Goal: Task Accomplishment & Management: Use online tool/utility

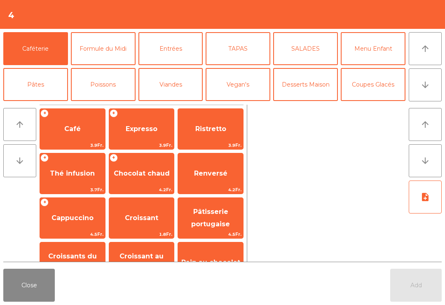
click at [60, 162] on div "+ Thé infusion 3.7Fr." at bounding box center [73, 173] width 66 height 41
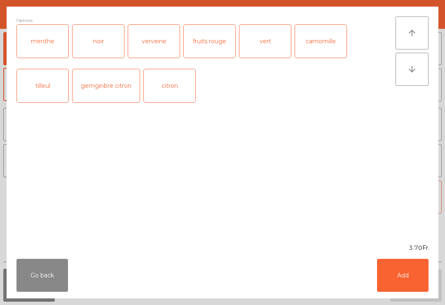
click at [418, 268] on button "Add" at bounding box center [403, 275] width 52 height 33
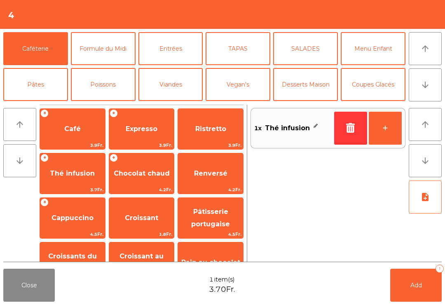
click at [91, 128] on span "Café" at bounding box center [72, 129] width 65 height 22
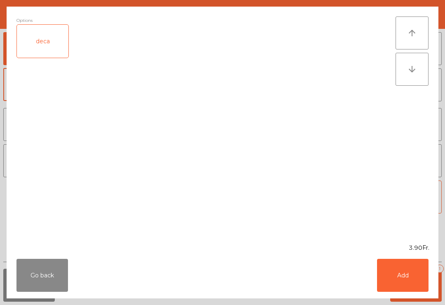
click at [408, 266] on button "Add" at bounding box center [403, 275] width 52 height 33
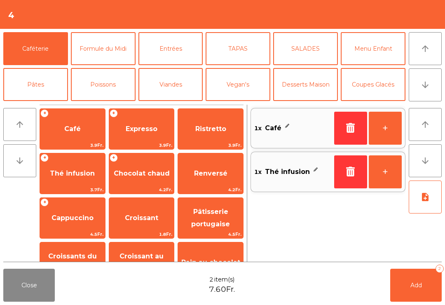
click at [427, 282] on button "Add 2" at bounding box center [417, 285] width 52 height 33
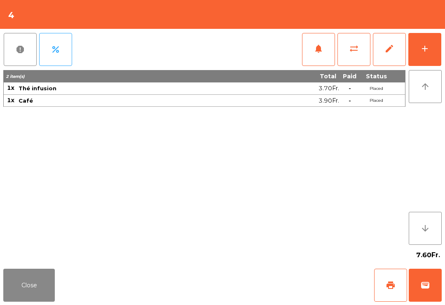
click at [13, 290] on button "Close" at bounding box center [29, 285] width 52 height 33
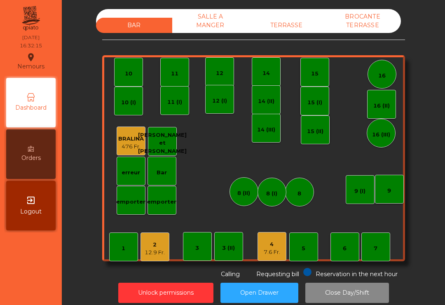
click at [153, 239] on div "2 12.9 Fr." at bounding box center [155, 247] width 20 height 19
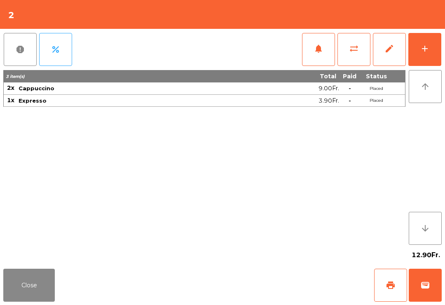
click at [382, 288] on button "print" at bounding box center [390, 285] width 33 height 33
click at [24, 289] on button "Close" at bounding box center [29, 285] width 52 height 33
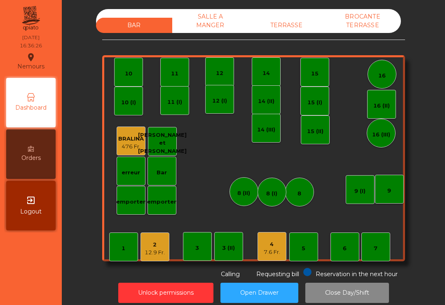
click at [394, 191] on div "9" at bounding box center [389, 189] width 29 height 29
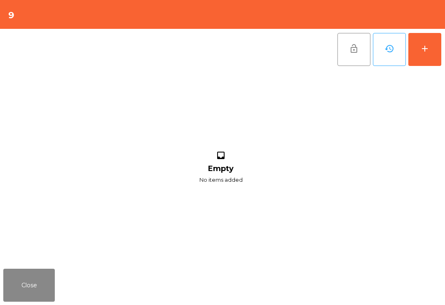
click at [431, 61] on button "add" at bounding box center [425, 49] width 33 height 33
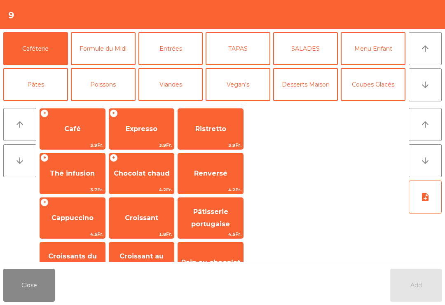
click at [78, 131] on span "Café" at bounding box center [72, 129] width 16 height 8
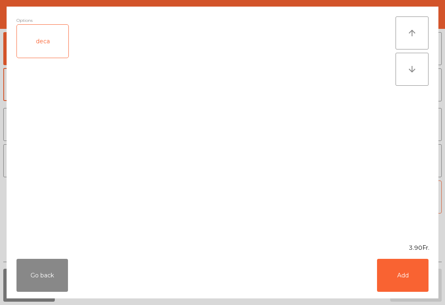
click at [425, 298] on div "Go back Add" at bounding box center [223, 275] width 432 height 46
click at [407, 275] on button "Add" at bounding box center [403, 275] width 52 height 33
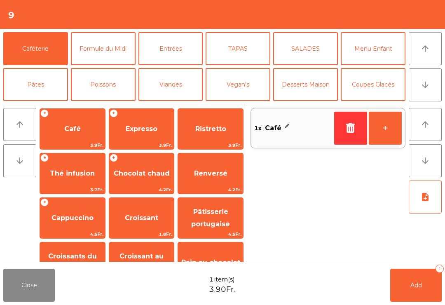
click at [133, 127] on span "Expresso" at bounding box center [142, 129] width 32 height 8
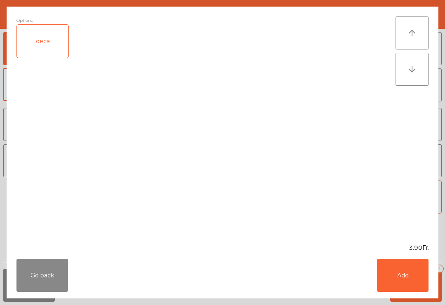
click at [401, 281] on button "Add" at bounding box center [403, 275] width 52 height 33
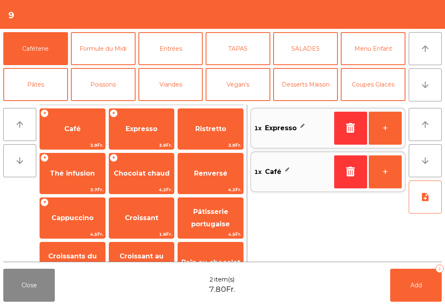
click at [441, 280] on button "Add 2" at bounding box center [417, 285] width 52 height 33
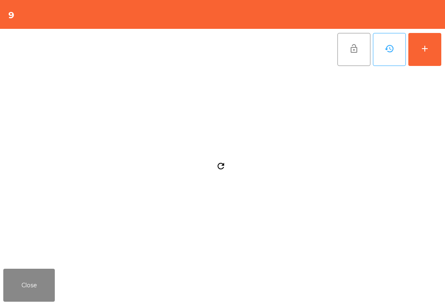
click at [45, 276] on button "Close" at bounding box center [29, 285] width 52 height 33
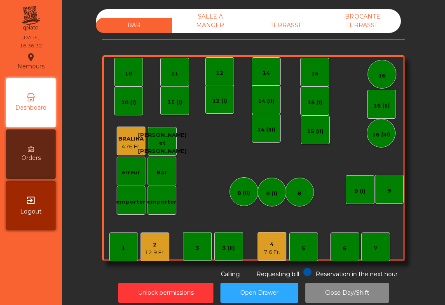
click at [152, 248] on div "2" at bounding box center [155, 245] width 20 height 8
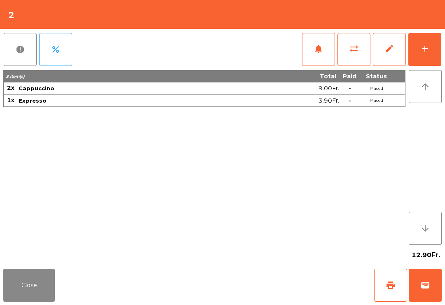
click at [425, 292] on button "wallet" at bounding box center [425, 285] width 33 height 33
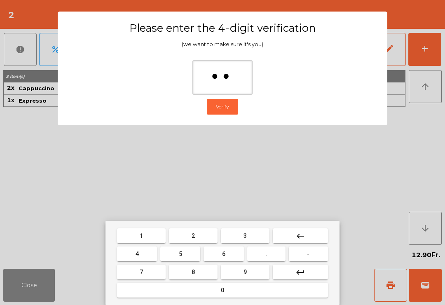
type input "***"
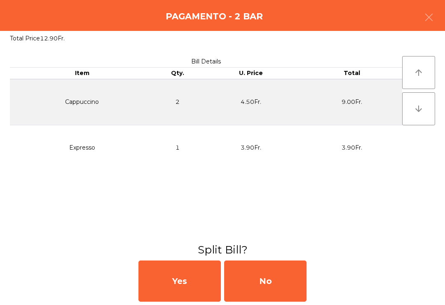
click at [277, 290] on div "No" at bounding box center [265, 281] width 82 height 41
click at [278, 283] on div "No" at bounding box center [265, 281] width 82 height 41
click at [293, 281] on div "No" at bounding box center [265, 281] width 82 height 41
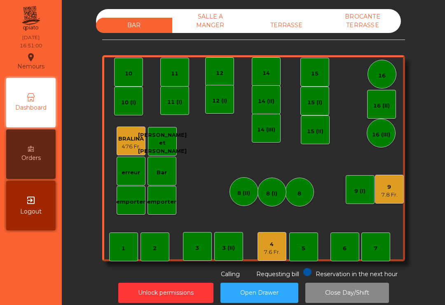
click at [267, 79] on div "14" at bounding box center [266, 71] width 29 height 29
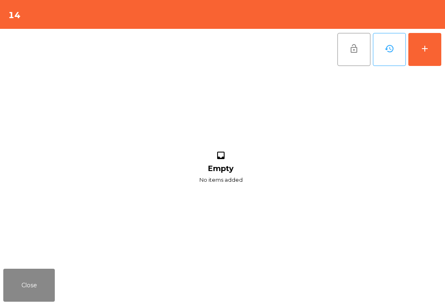
click at [431, 62] on button "add" at bounding box center [425, 49] width 33 height 33
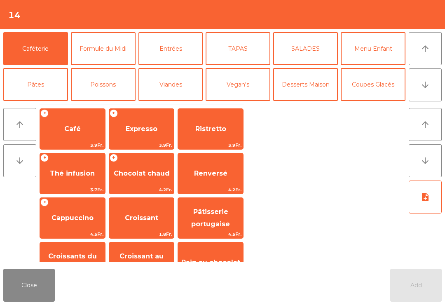
click at [426, 80] on icon "arrow_downward" at bounding box center [426, 85] width 10 height 10
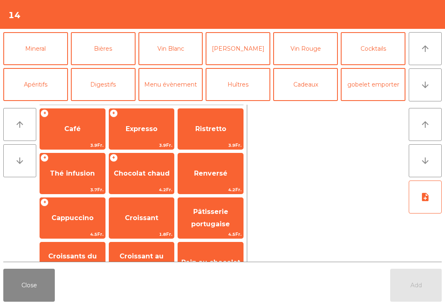
click at [53, 78] on button "Apéritifs" at bounding box center [35, 84] width 65 height 33
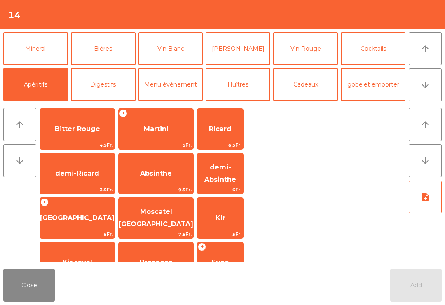
click at [51, 41] on button "Mineral" at bounding box center [35, 48] width 65 height 33
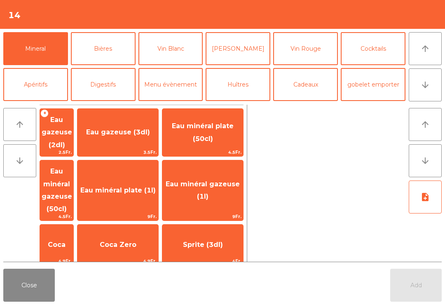
click at [150, 50] on button "Vin Blanc" at bounding box center [171, 48] width 65 height 33
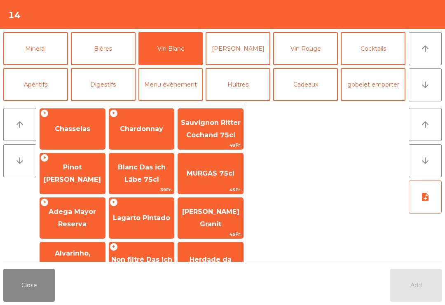
click at [143, 132] on span "Chardonnay" at bounding box center [141, 129] width 43 height 8
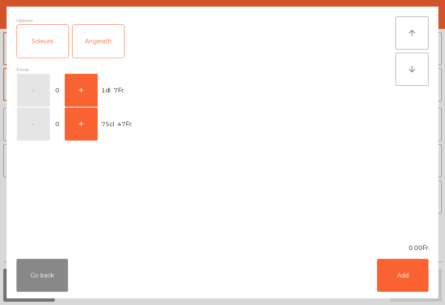
click at [42, 280] on button "Go back" at bounding box center [42, 275] width 52 height 33
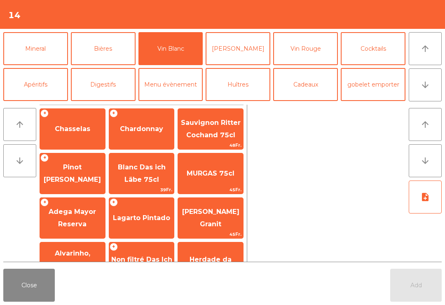
click at [82, 129] on span "Chasselas" at bounding box center [72, 129] width 35 height 8
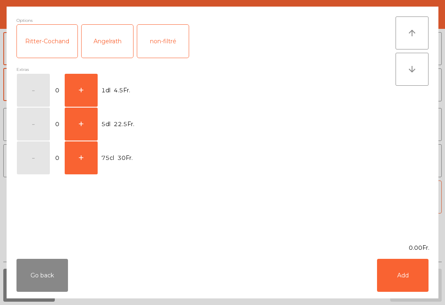
click at [407, 267] on button "Add" at bounding box center [403, 275] width 52 height 33
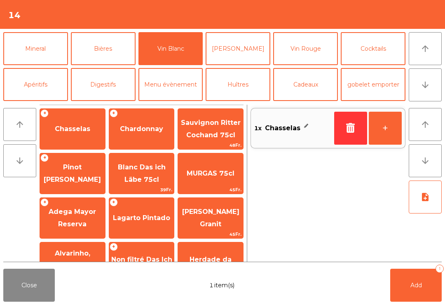
click at [340, 125] on button "button" at bounding box center [350, 128] width 33 height 33
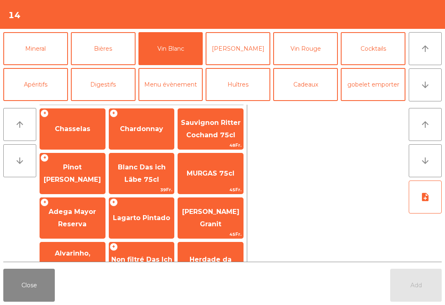
click at [87, 142] on div "+ Chasselas" at bounding box center [73, 128] width 66 height 41
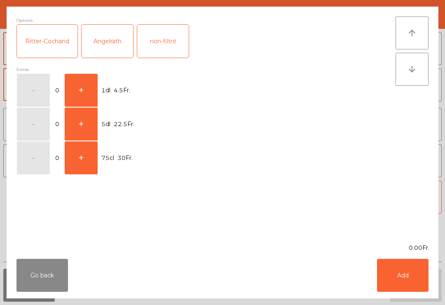
click at [86, 83] on button "+" at bounding box center [81, 90] width 33 height 33
click at [399, 266] on button "Add" at bounding box center [403, 275] width 52 height 33
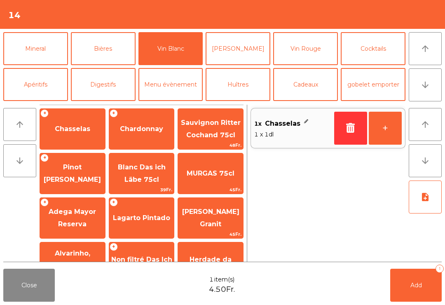
click at [398, 129] on button "+" at bounding box center [385, 128] width 33 height 33
click at [397, 129] on button "+" at bounding box center [385, 128] width 33 height 33
click at [391, 137] on button "+" at bounding box center [385, 128] width 33 height 33
click at [391, 136] on button "+" at bounding box center [385, 128] width 33 height 33
click at [417, 300] on button "Add 5" at bounding box center [417, 285] width 52 height 33
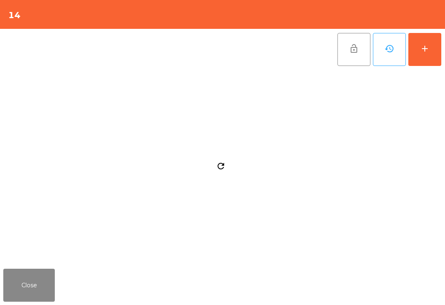
click at [30, 301] on button "Close" at bounding box center [29, 285] width 52 height 33
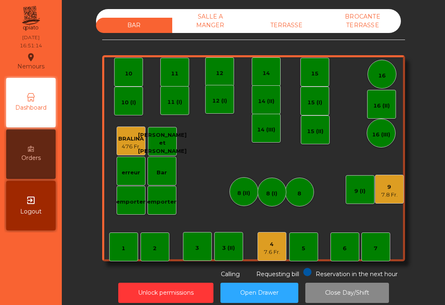
click at [289, 28] on div "TERRASSE" at bounding box center [287, 25] width 76 height 15
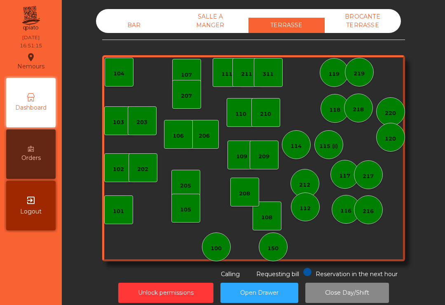
click at [217, 251] on div "100" at bounding box center [216, 249] width 11 height 8
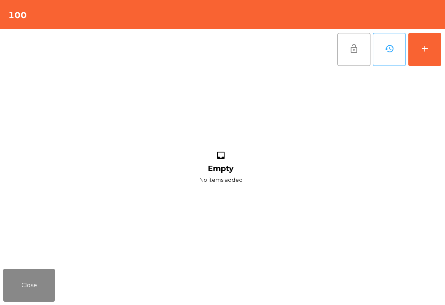
click at [433, 57] on button "add" at bounding box center [425, 49] width 33 height 33
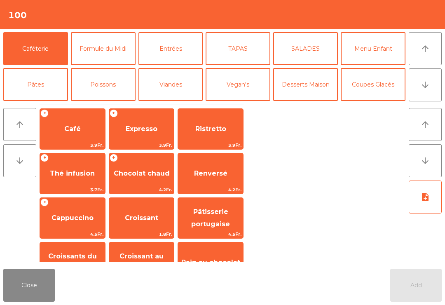
click at [106, 104] on button "Bières" at bounding box center [103, 120] width 65 height 33
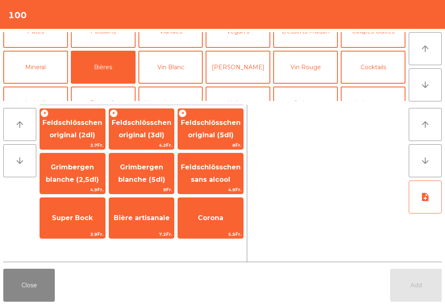
click at [91, 146] on span "3.7Fr." at bounding box center [72, 145] width 65 height 8
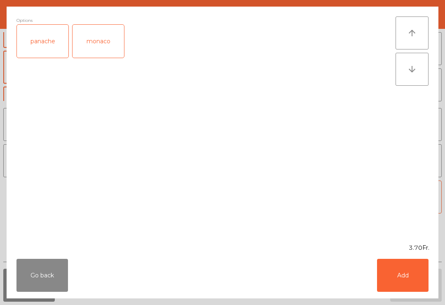
click at [412, 284] on button "Add" at bounding box center [403, 275] width 52 height 33
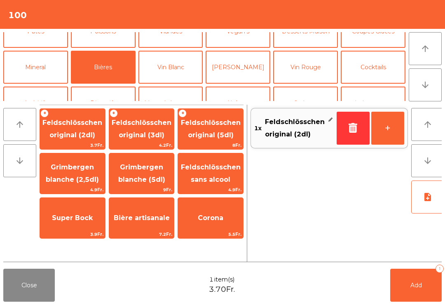
click at [42, 80] on button "Mineral" at bounding box center [35, 67] width 65 height 33
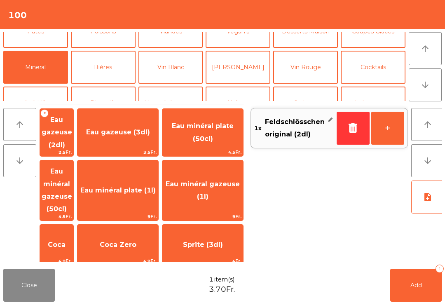
scroll to position [63, 0]
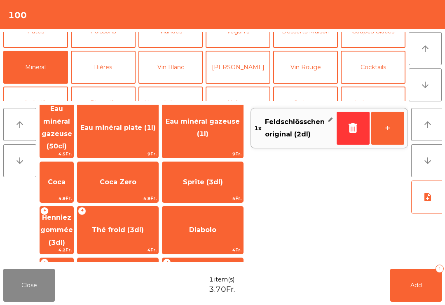
click at [73, 207] on span "Henniez gommée (3dl)" at bounding box center [56, 230] width 33 height 47
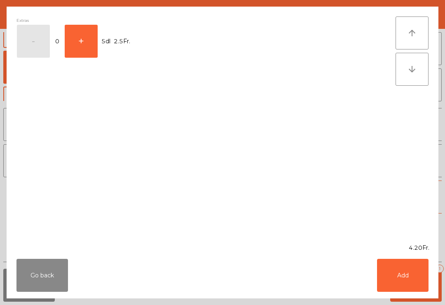
click at [402, 297] on div "Go back Add" at bounding box center [223, 275] width 432 height 46
click at [422, 281] on button "Add" at bounding box center [403, 275] width 52 height 33
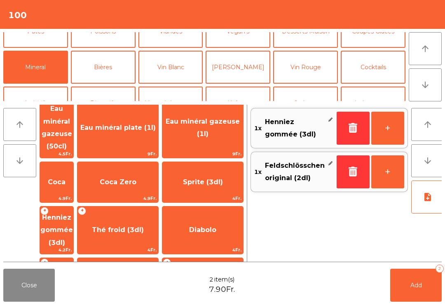
click at [420, 283] on span "Add" at bounding box center [417, 285] width 12 height 7
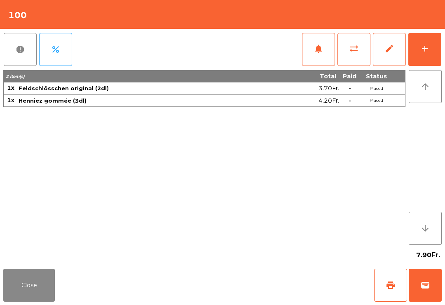
click at [27, 280] on button "Close" at bounding box center [29, 285] width 52 height 33
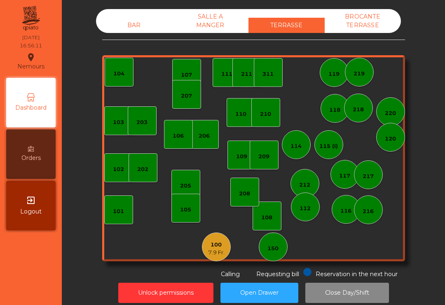
click at [231, 233] on div "103 102 101 202 206 104 205 108 105 107 100 7.9 Fr. 150 110 207 203 208 116 216…" at bounding box center [253, 158] width 303 height 206
click at [133, 23] on div "BAR" at bounding box center [134, 25] width 76 height 15
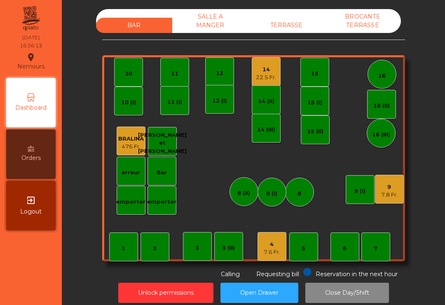
click at [273, 257] on div "4 7.6 Fr." at bounding box center [272, 246] width 29 height 29
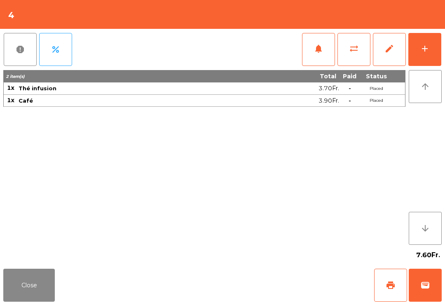
click at [430, 40] on button "add" at bounding box center [425, 49] width 33 height 33
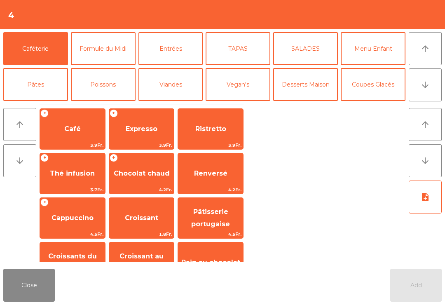
click at [223, 208] on span "Pâtisserie portugaise" at bounding box center [210, 218] width 39 height 20
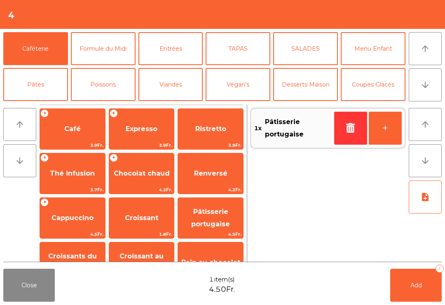
scroll to position [47, 0]
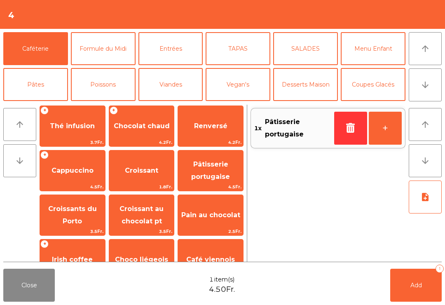
click at [219, 177] on span "Pâtisserie portugaise" at bounding box center [210, 170] width 39 height 20
click at [430, 295] on button "Add 2" at bounding box center [417, 285] width 52 height 33
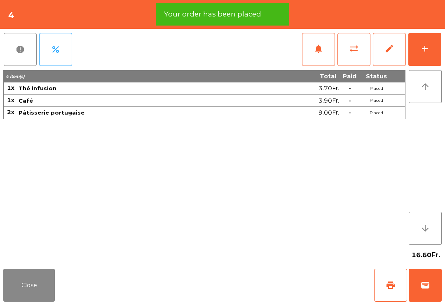
click at [392, 301] on button "print" at bounding box center [390, 285] width 33 height 33
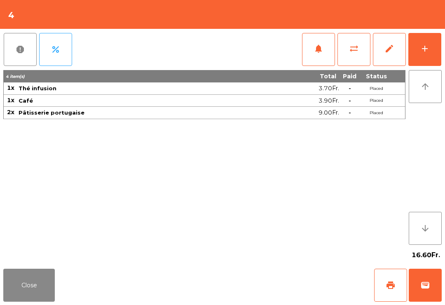
click at [66, 284] on div "Close print wallet" at bounding box center [222, 286] width 445 height 40
click at [40, 301] on button "Close" at bounding box center [29, 285] width 52 height 33
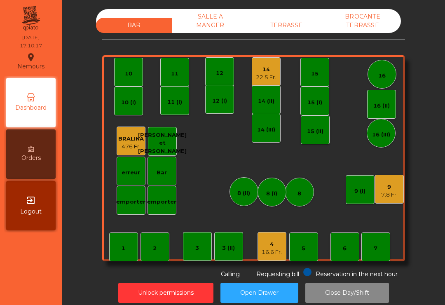
click at [297, 32] on div "TERRASSE" at bounding box center [287, 25] width 76 height 15
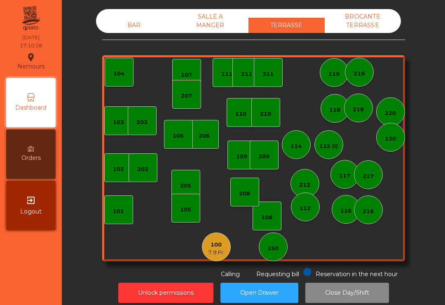
click at [280, 251] on div "150" at bounding box center [273, 247] width 29 height 29
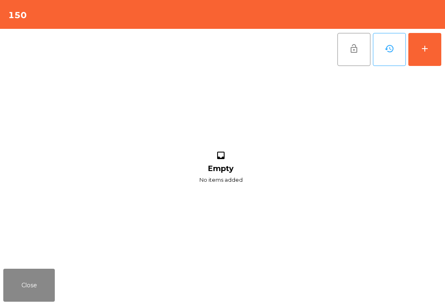
click at [432, 268] on div "Close" at bounding box center [222, 286] width 445 height 40
click at [420, 54] on button "add" at bounding box center [425, 49] width 33 height 33
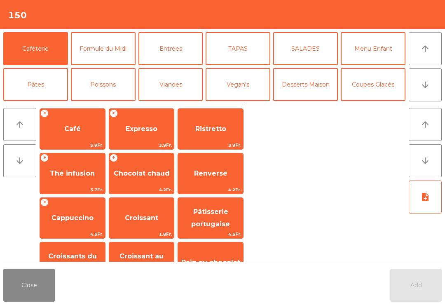
click at [88, 134] on span "Café" at bounding box center [72, 129] width 65 height 22
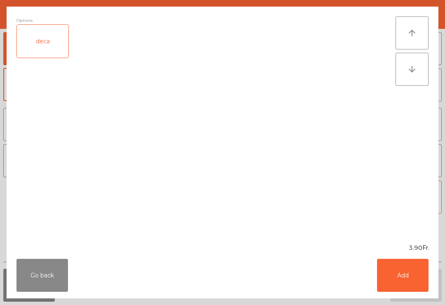
click at [402, 272] on button "Add" at bounding box center [403, 275] width 52 height 33
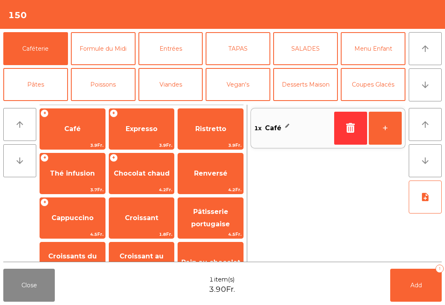
click at [87, 217] on span "Cappuccino" at bounding box center [73, 218] width 42 height 8
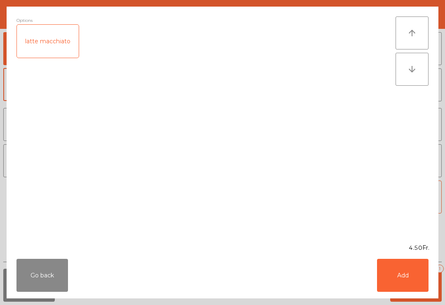
click at [63, 47] on div "latte macchiato" at bounding box center [48, 41] width 62 height 33
click at [400, 287] on button "Add" at bounding box center [403, 275] width 52 height 33
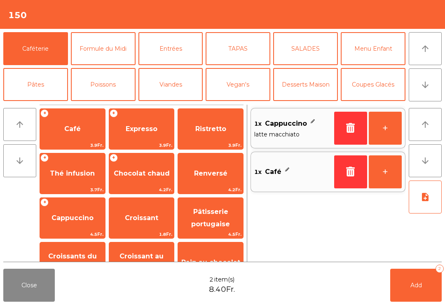
click at [421, 286] on span "Add" at bounding box center [417, 285] width 12 height 7
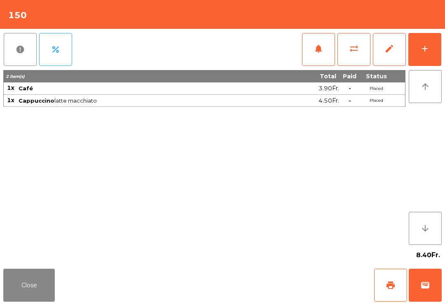
click at [35, 254] on div "8.40Fr." at bounding box center [222, 255] width 439 height 21
click at [22, 275] on button "Close" at bounding box center [29, 285] width 52 height 33
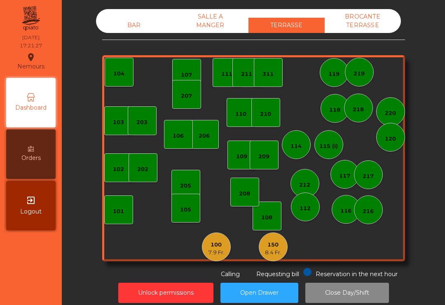
click at [218, 248] on div "100" at bounding box center [216, 245] width 16 height 8
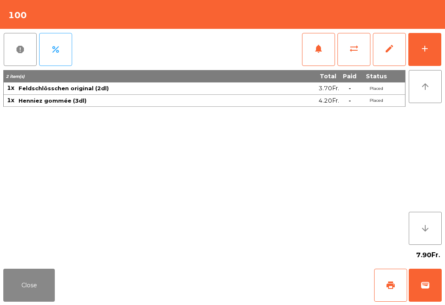
click at [31, 288] on button "Close" at bounding box center [29, 285] width 52 height 33
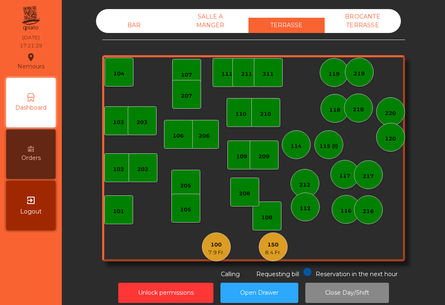
click at [146, 27] on div "BAR" at bounding box center [134, 25] width 76 height 15
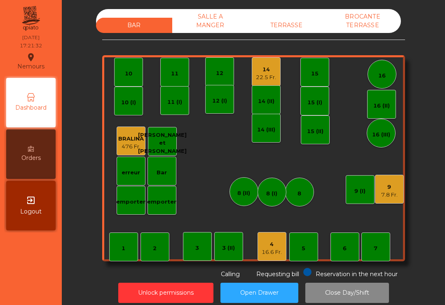
click at [259, 73] on div "14" at bounding box center [266, 70] width 20 height 8
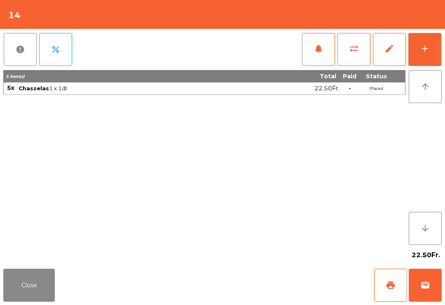
click at [377, 288] on button "print" at bounding box center [390, 285] width 33 height 33
click at [41, 301] on button "Close" at bounding box center [29, 285] width 52 height 33
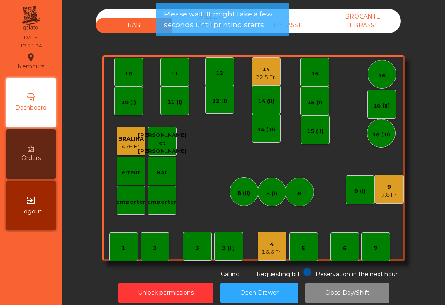
click at [441, 302] on div "BAR SALLE A MANGER TERRASSE BROCANTE TERRASSE 1 2 3 4 16.6 Fr. 5 6 7 8 9 7.8 Fr…" at bounding box center [254, 152] width 384 height 305
click at [390, 200] on div "9 7.8 Fr." at bounding box center [389, 189] width 29 height 29
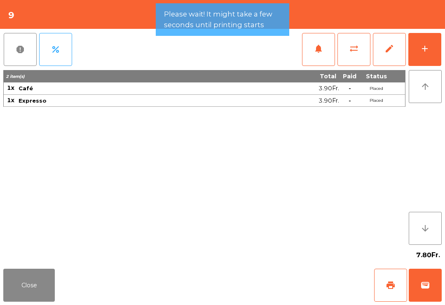
click at [421, 272] on button "wallet" at bounding box center [425, 285] width 33 height 33
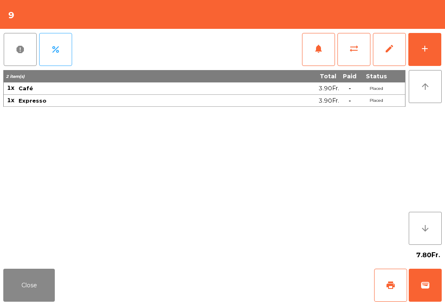
click at [265, 284] on div "Close print wallet" at bounding box center [222, 286] width 445 height 40
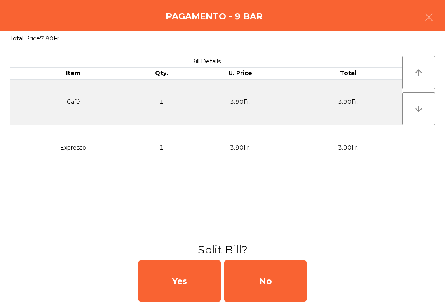
click at [265, 278] on div "No" at bounding box center [265, 281] width 82 height 41
click at [266, 269] on div "MB" at bounding box center [265, 281] width 82 height 41
click at [279, 278] on div "No" at bounding box center [265, 281] width 82 height 41
click at [271, 280] on div "No" at bounding box center [265, 281] width 82 height 41
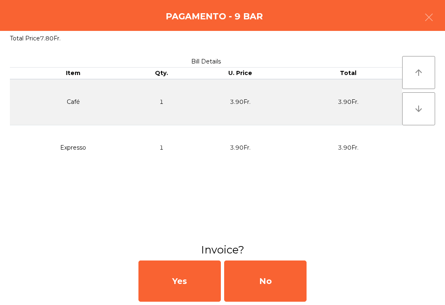
click at [271, 280] on div "No" at bounding box center [265, 281] width 82 height 41
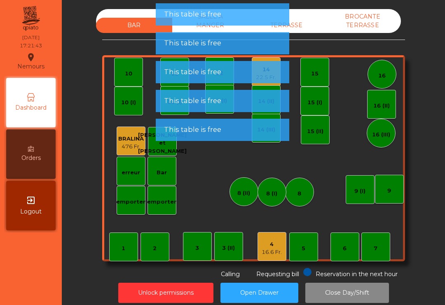
click at [263, 248] on div "4" at bounding box center [272, 244] width 20 height 8
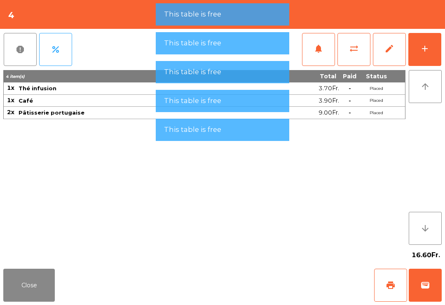
click at [432, 288] on button "wallet" at bounding box center [425, 285] width 33 height 33
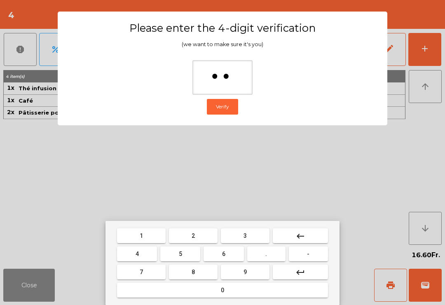
type input "***"
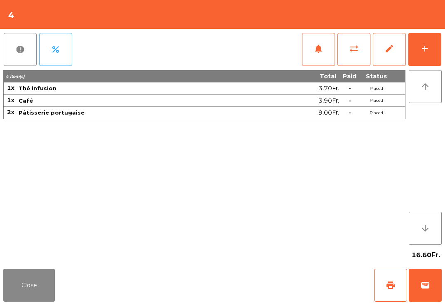
click at [261, 281] on div "Close print wallet" at bounding box center [222, 286] width 445 height 40
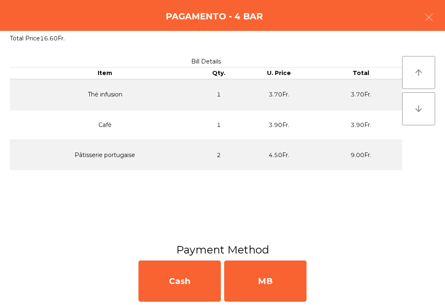
click at [274, 280] on div "MB" at bounding box center [265, 281] width 82 height 41
click at [279, 282] on div "No" at bounding box center [265, 281] width 82 height 41
click at [286, 281] on div "No" at bounding box center [265, 281] width 82 height 41
